Goal: Check status: Check status

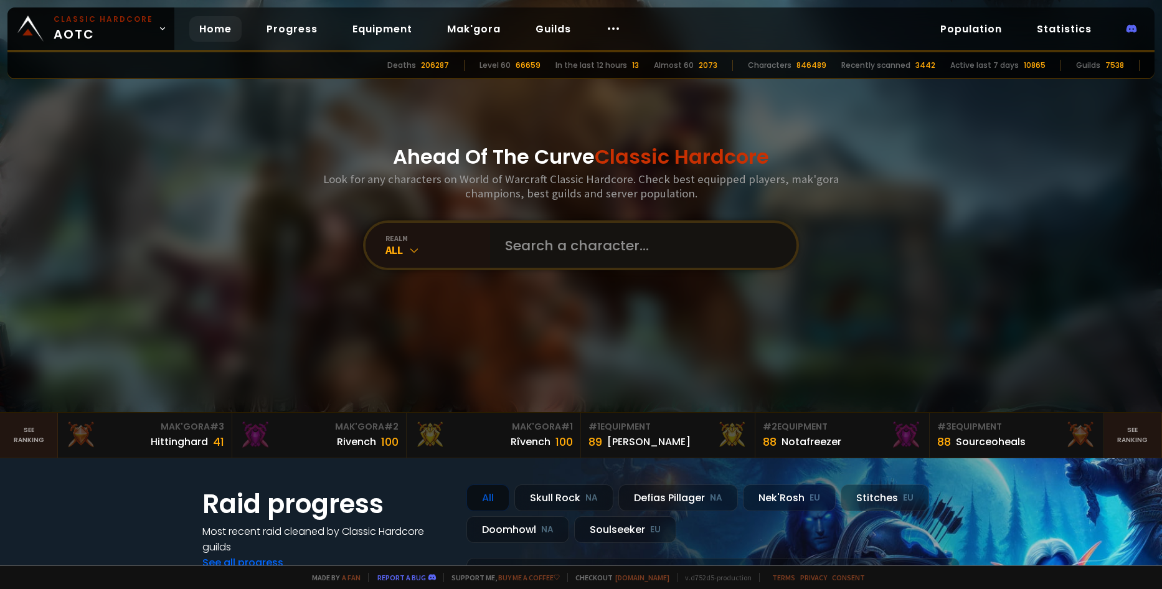
click at [663, 242] on input "text" at bounding box center [640, 245] width 284 height 45
type input "Karadorc"
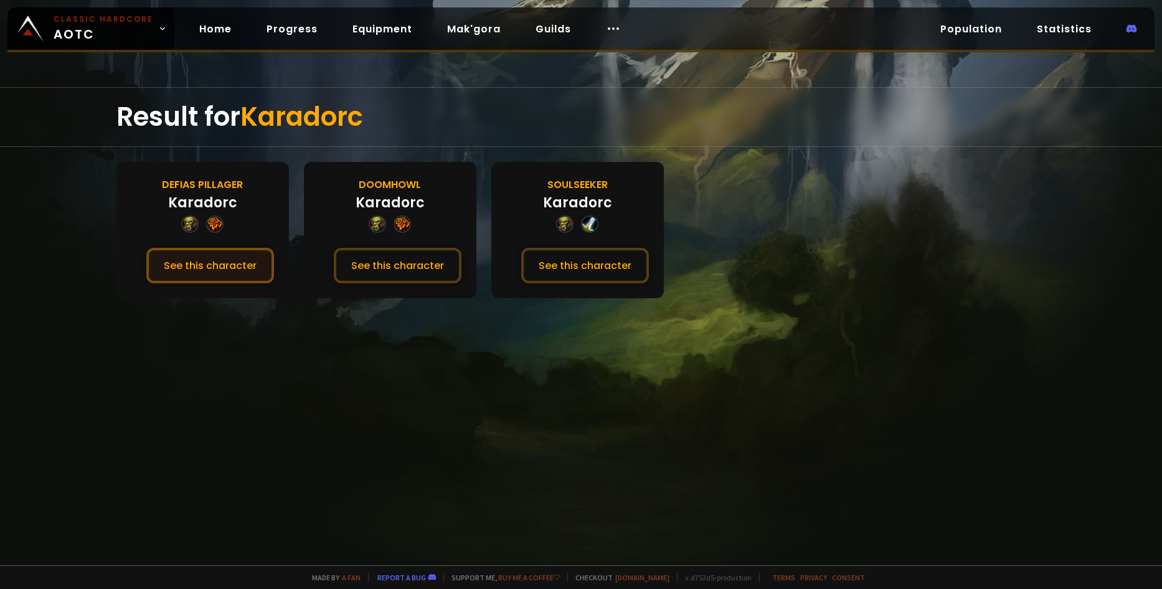
click at [221, 270] on button "See this character" at bounding box center [210, 265] width 128 height 35
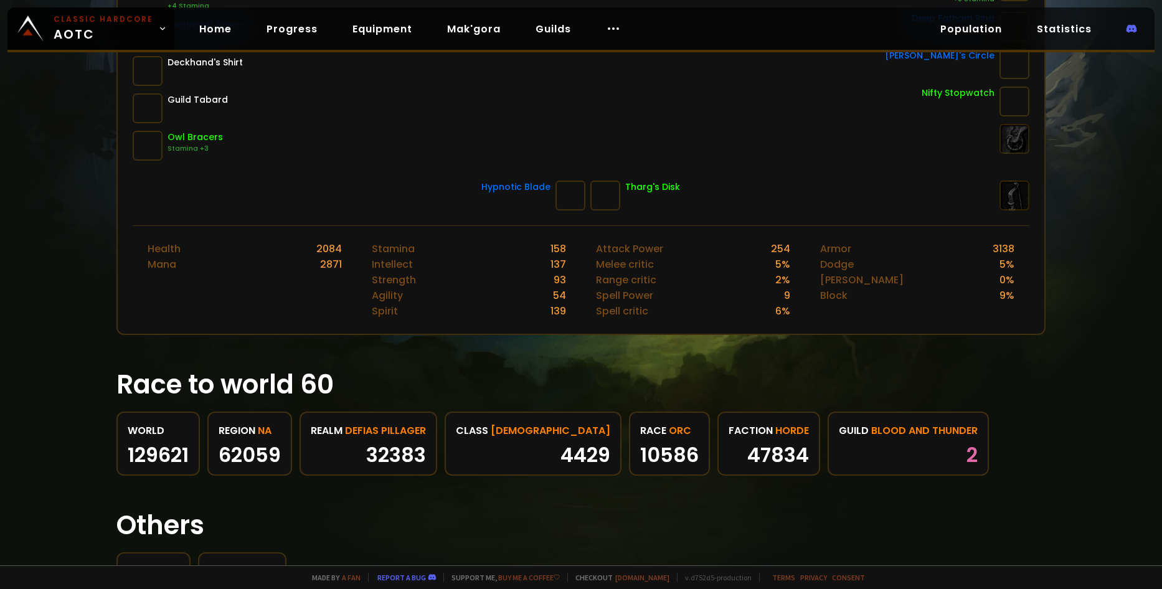
scroll to position [489, 0]
